Goal: Information Seeking & Learning: Find contact information

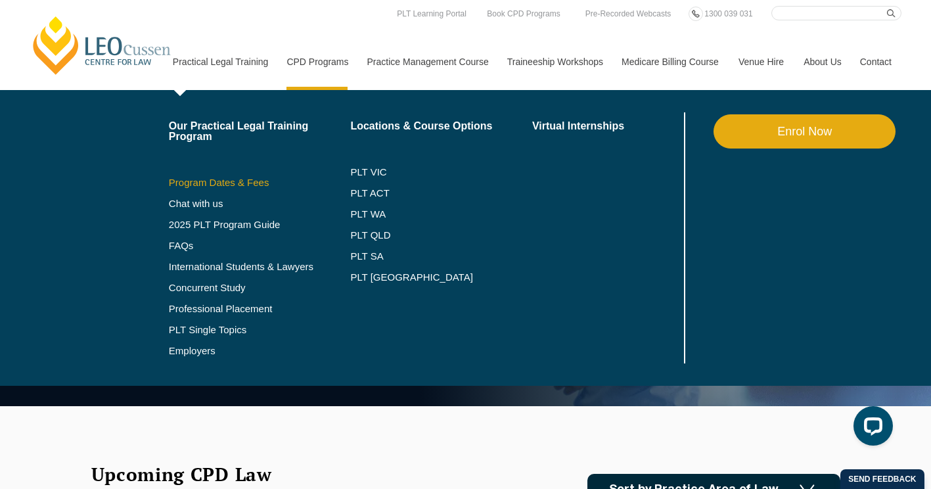
click at [239, 181] on link "Program Dates & Fees" at bounding box center [260, 182] width 182 height 11
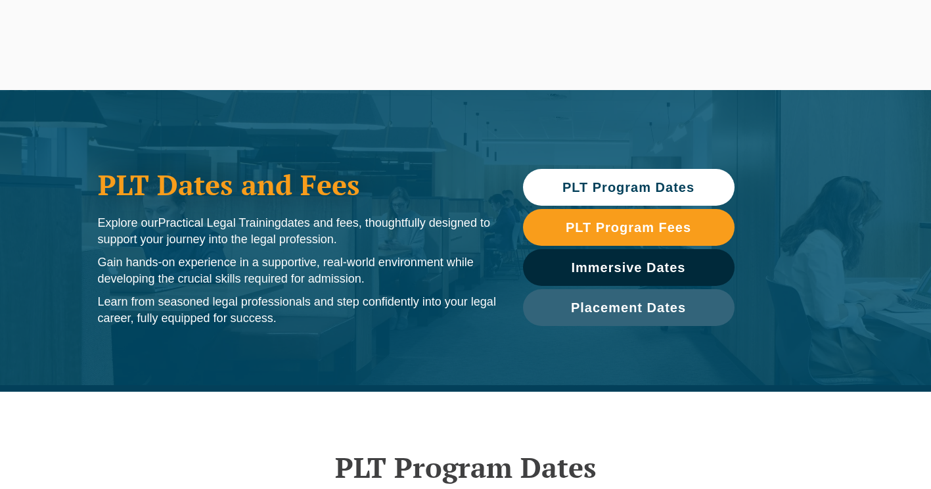
click at [628, 185] on span "PLT Program Dates" at bounding box center [628, 187] width 132 height 13
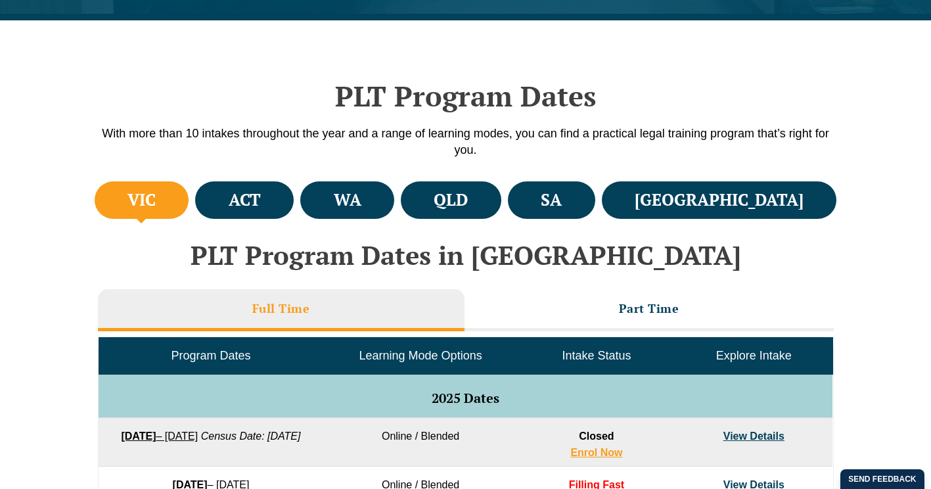
scroll to position [391, 0]
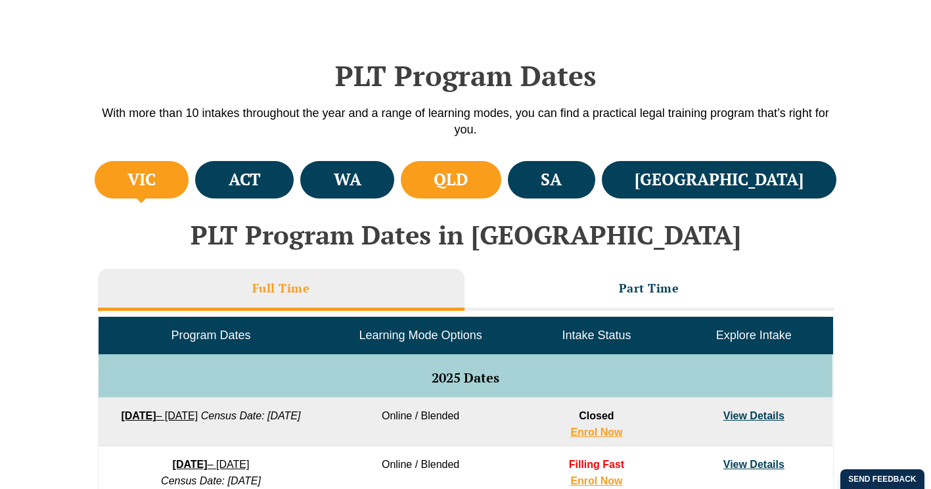
click at [501, 177] on li "QLD" at bounding box center [451, 179] width 100 height 37
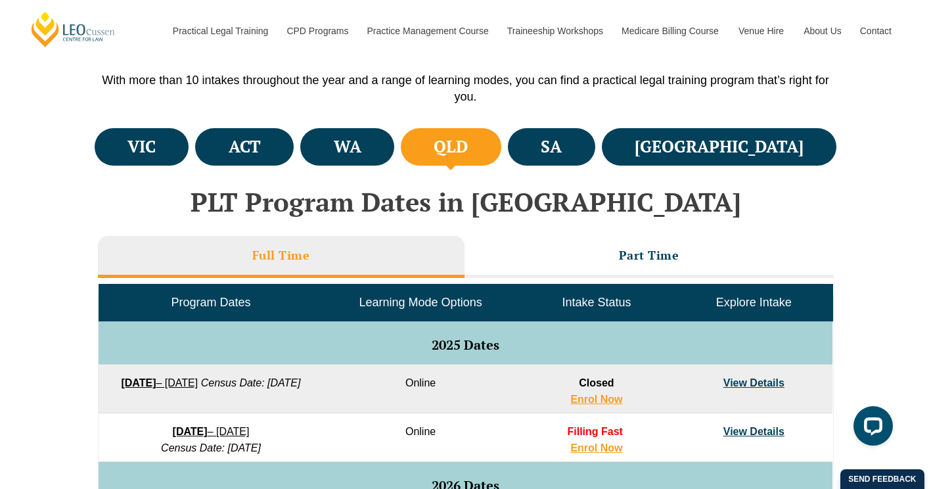
scroll to position [457, 0]
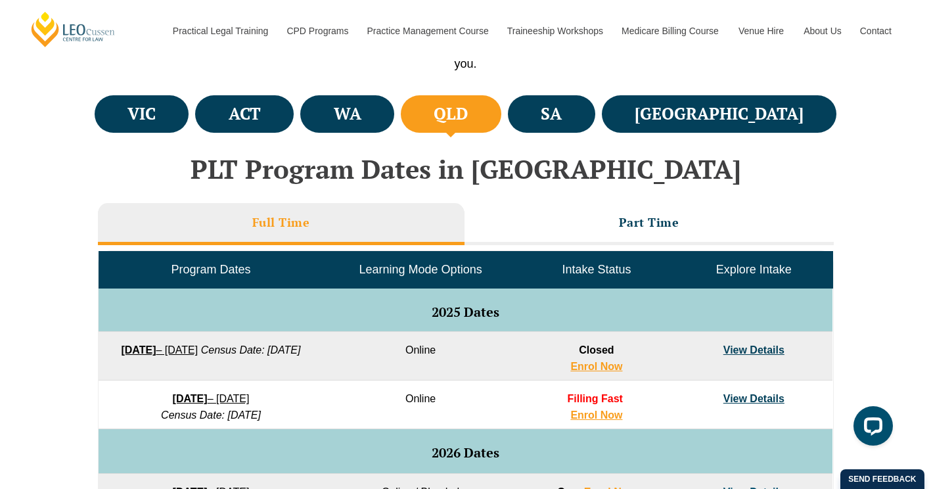
click at [198, 352] on link "22 September 2025 – 20 February 2026" at bounding box center [159, 349] width 77 height 11
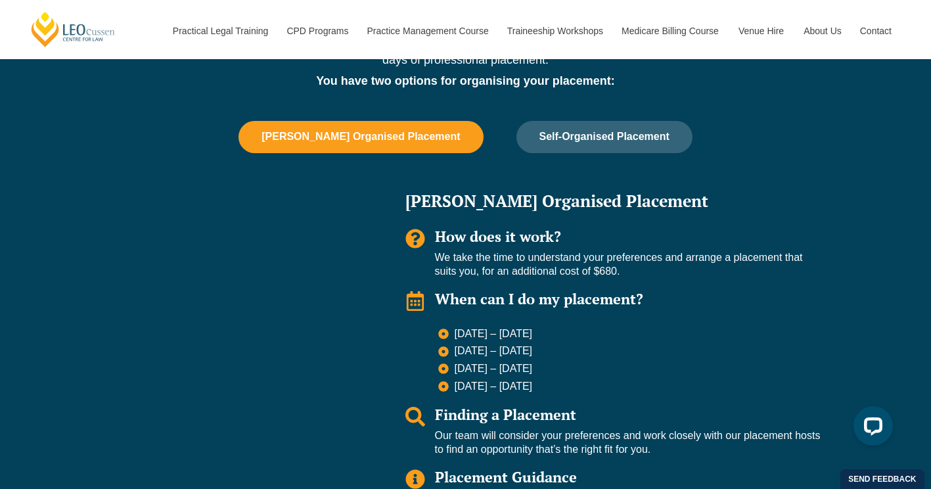
scroll to position [1314, 0]
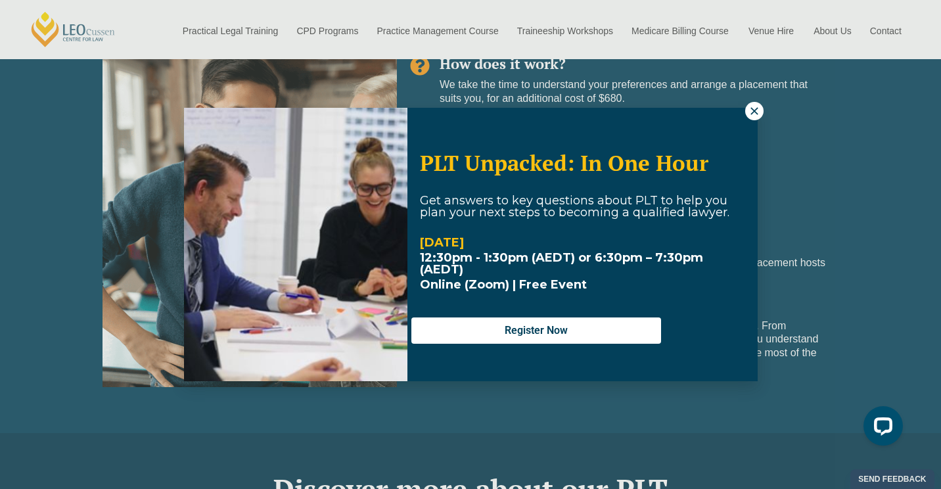
click at [758, 112] on icon at bounding box center [754, 111] width 12 height 12
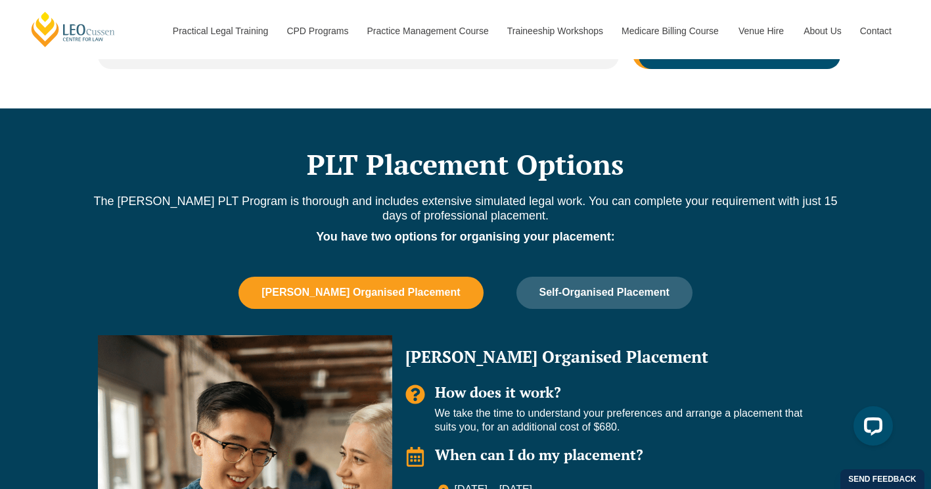
scroll to position [920, 0]
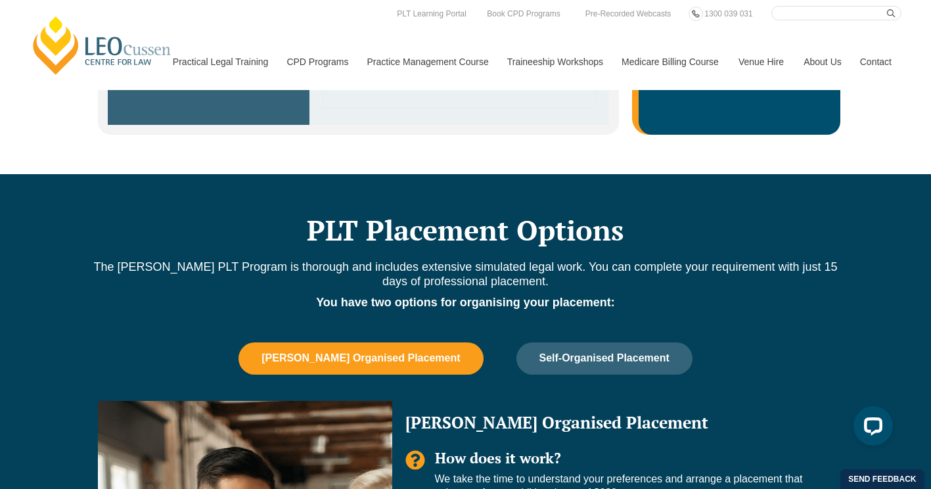
click at [870, 55] on link "Contact" at bounding box center [875, 61] width 51 height 56
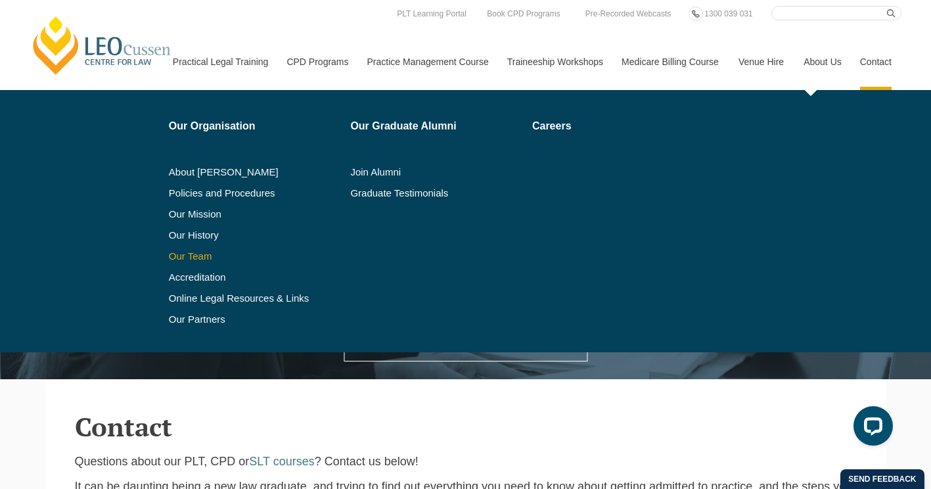
click at [192, 259] on link "Our Team" at bounding box center [255, 256] width 173 height 11
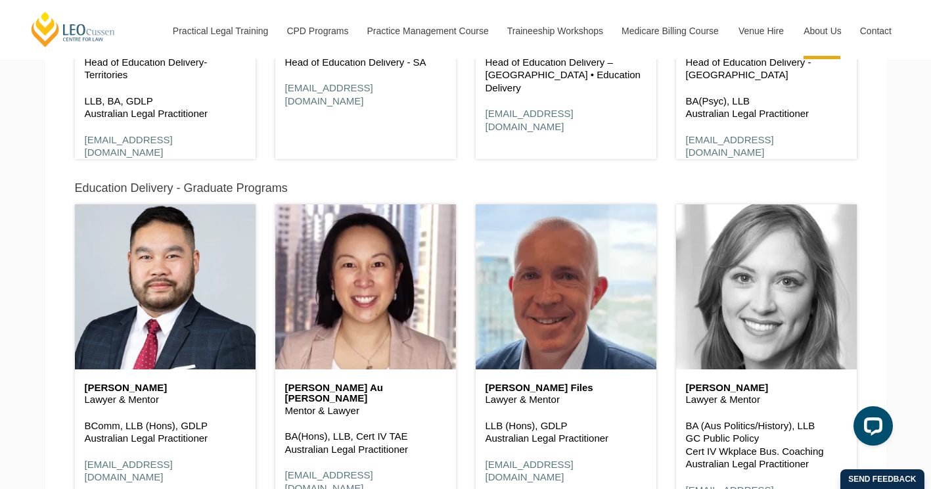
scroll to position [1576, 0]
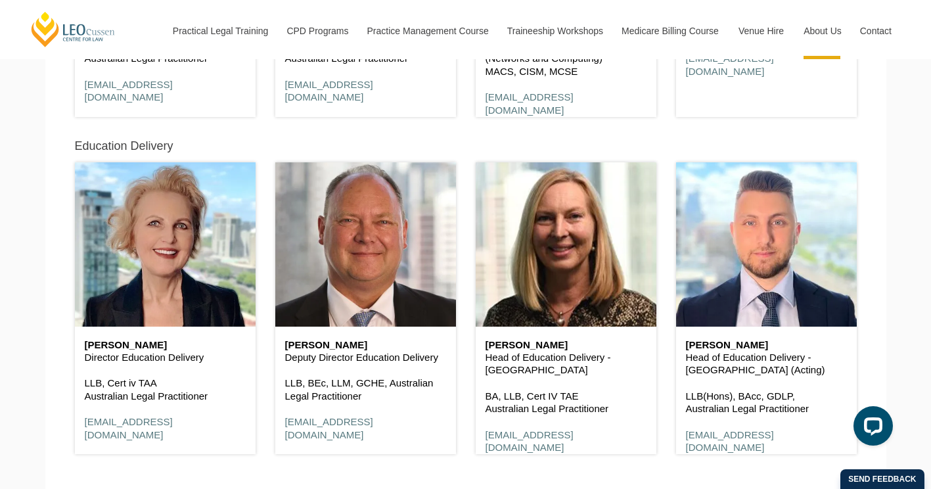
scroll to position [920, 0]
click at [312, 386] on p "LLB, BEc, LLM, GCHE, Australian Legal Practitioner" at bounding box center [365, 389] width 161 height 26
click at [554, 350] on h6 "Alison Jones" at bounding box center [565, 344] width 161 height 11
